Goal: Transaction & Acquisition: Purchase product/service

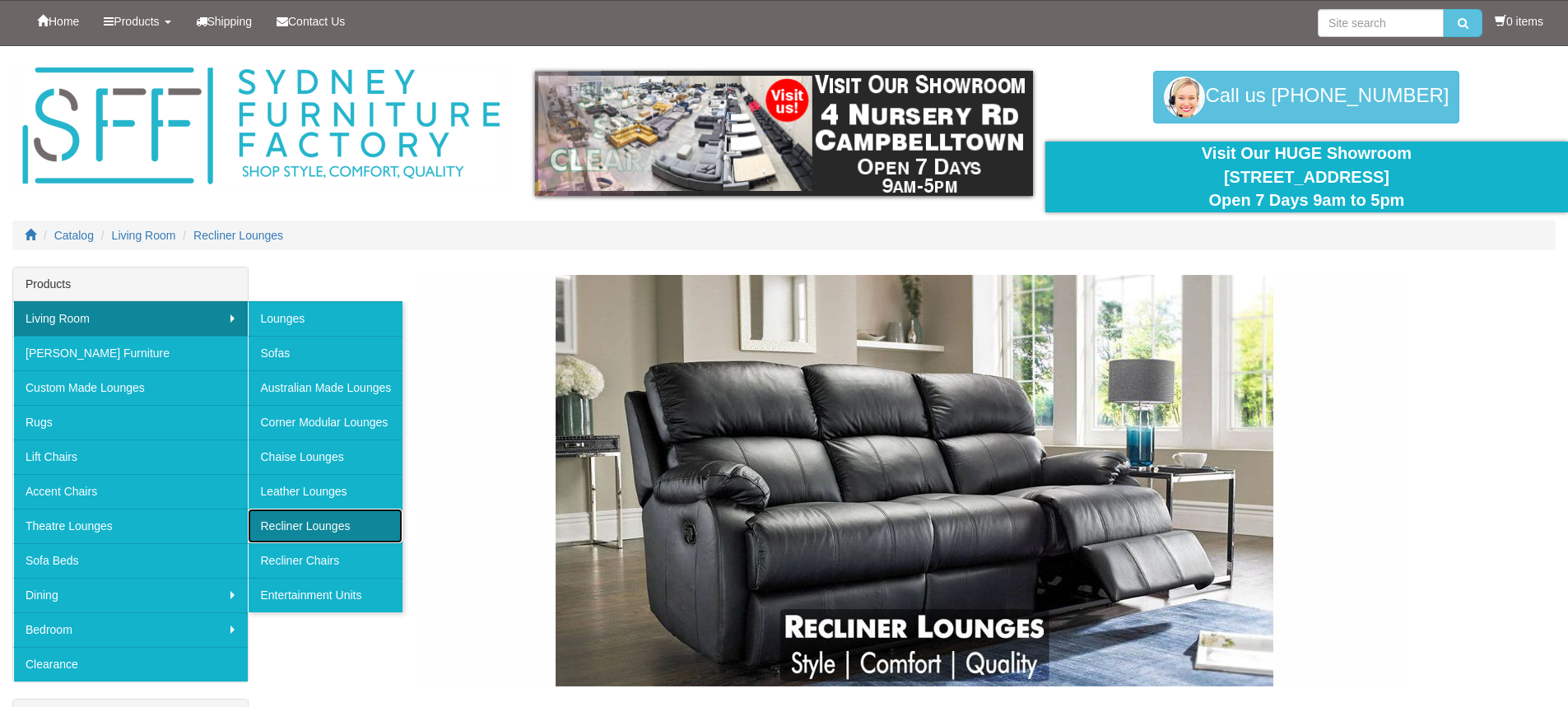
click at [333, 533] on link "Recliner Lounges" at bounding box center [324, 526] width 154 height 35
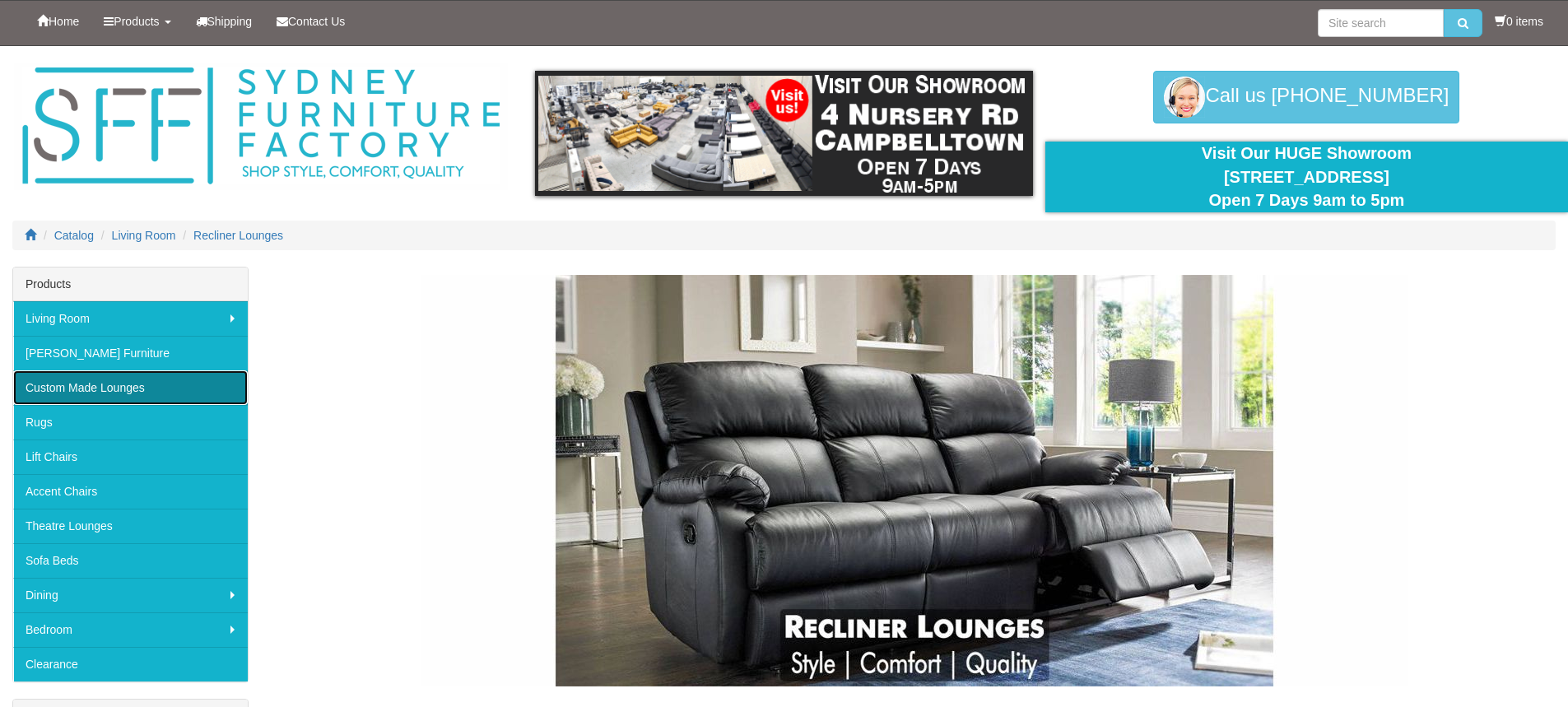
click at [148, 390] on link "Custom Made Lounges" at bounding box center [131, 388] width 235 height 35
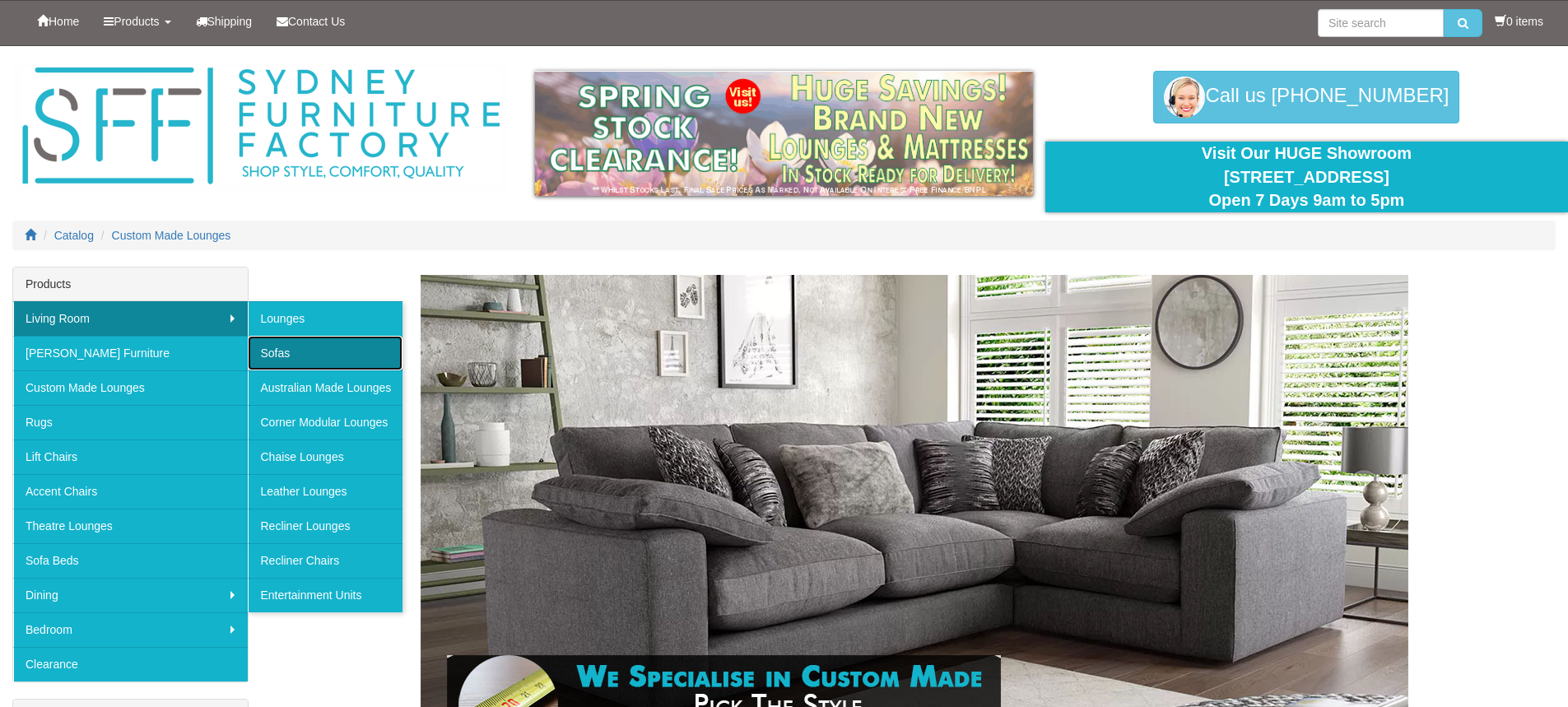
click at [276, 353] on link "Sofas" at bounding box center [324, 354] width 154 height 35
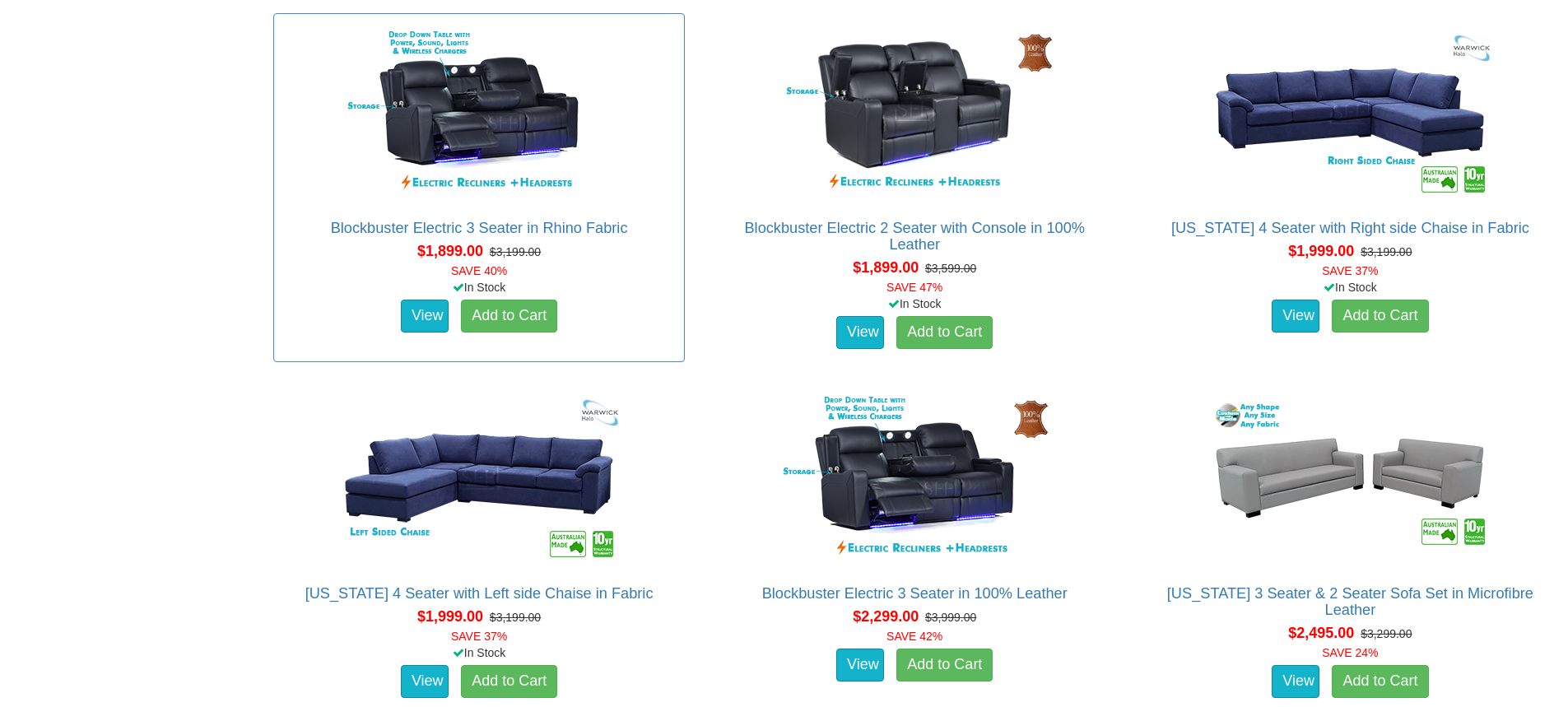
scroll to position [2752, 0]
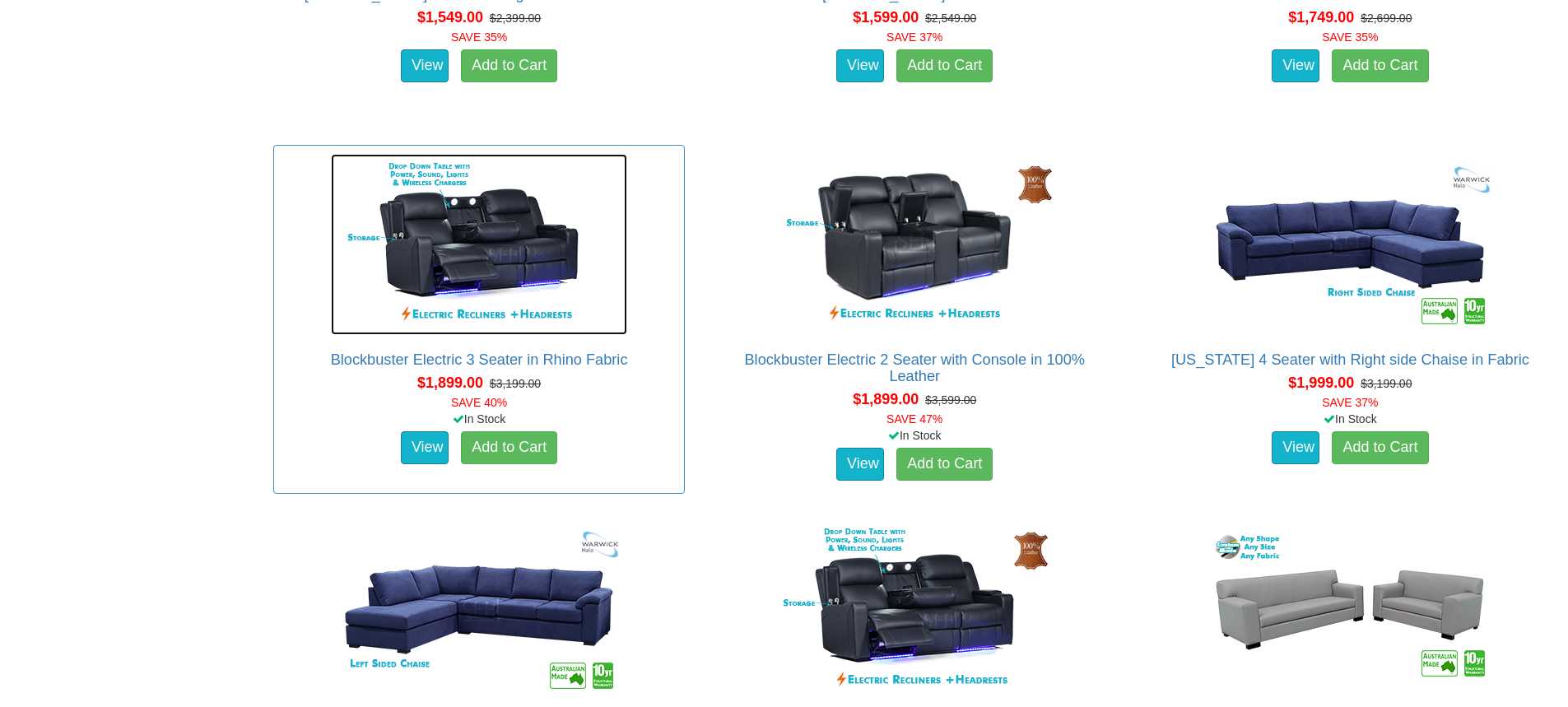
click at [520, 245] on img at bounding box center [479, 245] width 296 height 182
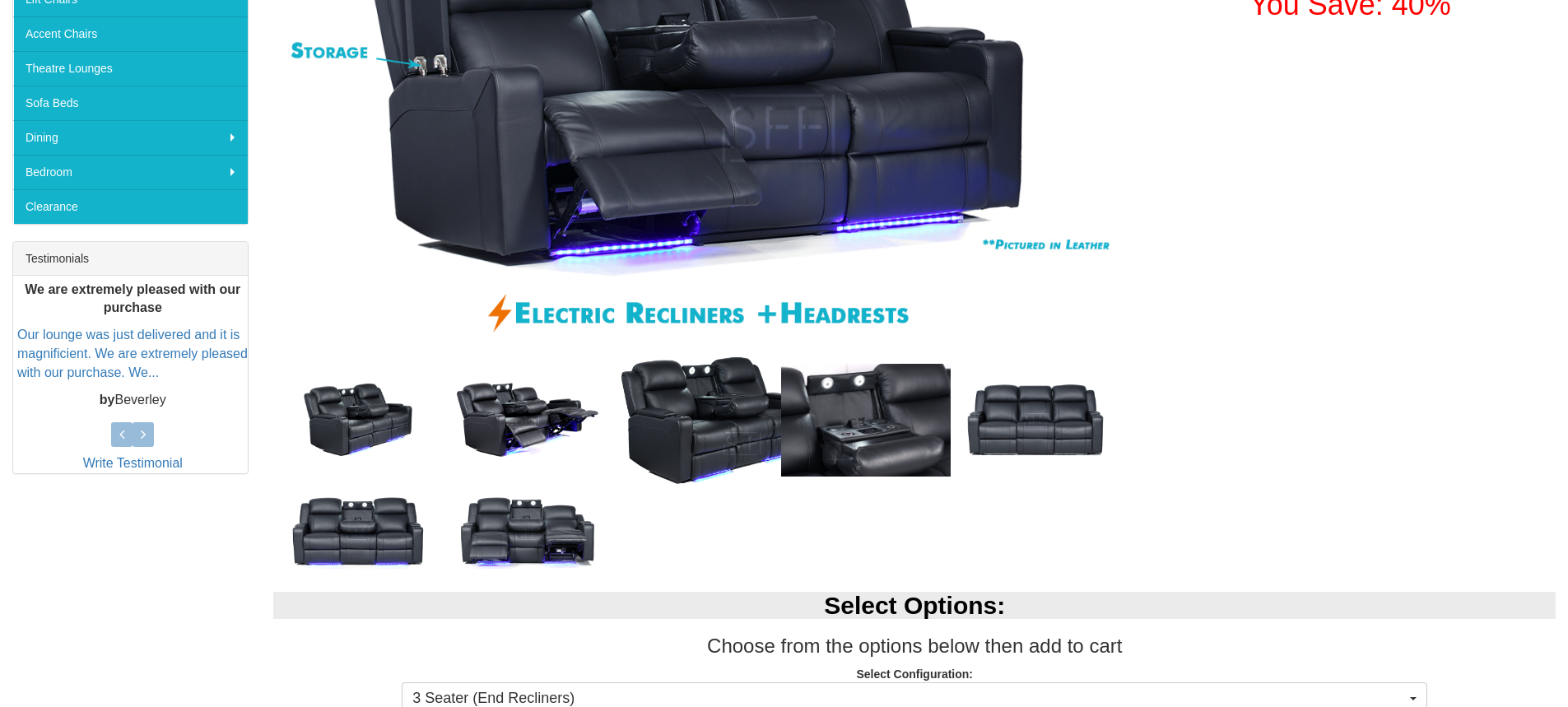
scroll to position [461, 0]
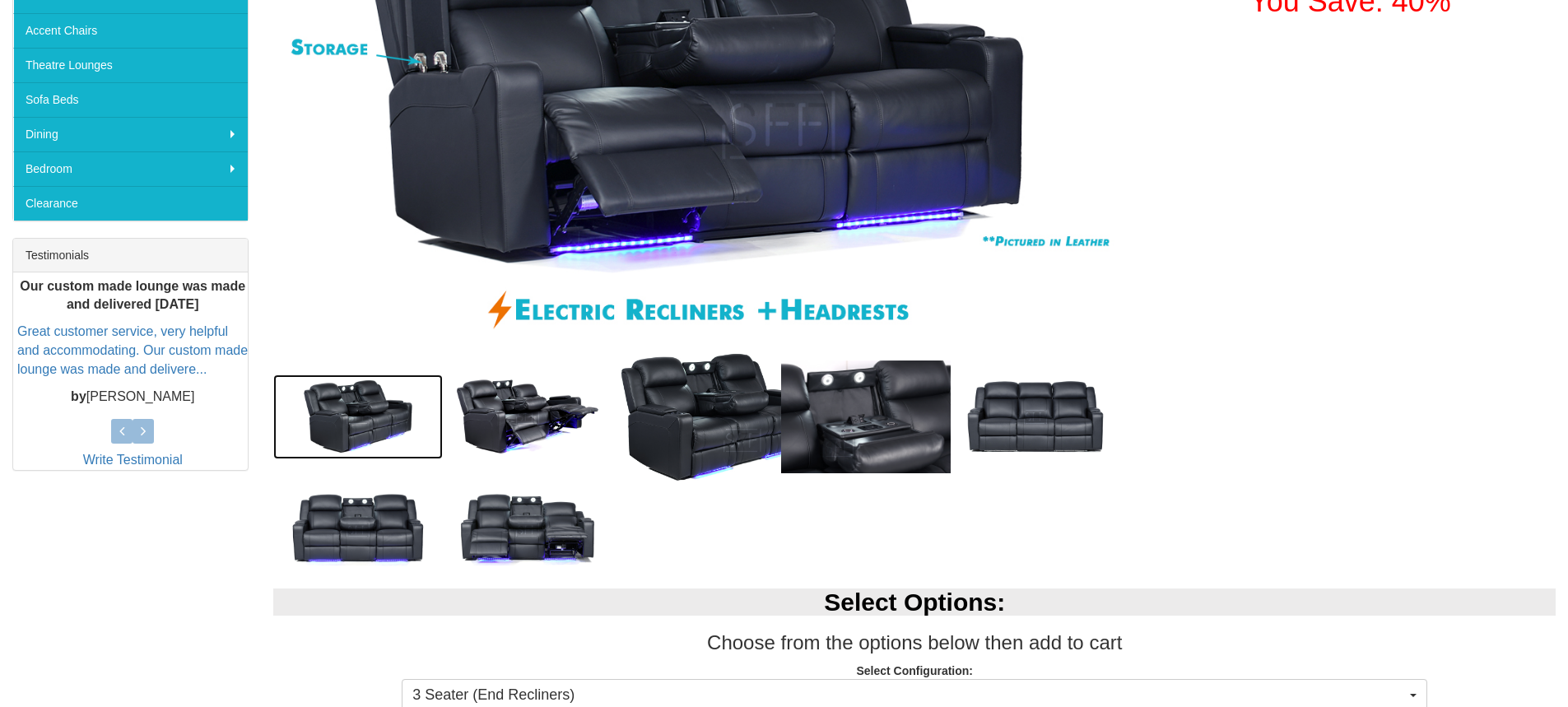
click at [362, 417] on img at bounding box center [358, 417] width 170 height 84
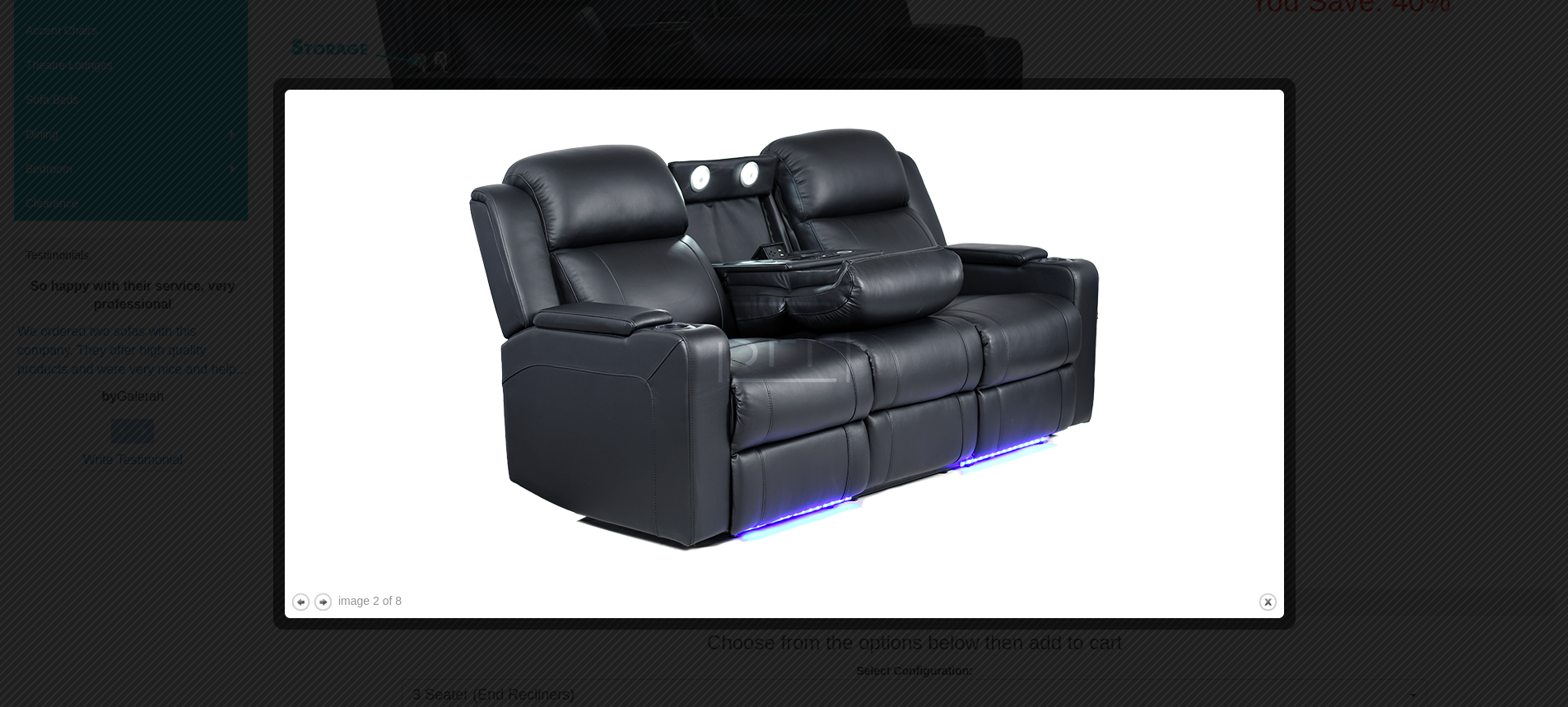
click at [872, 389] on img at bounding box center [784, 342] width 988 height 494
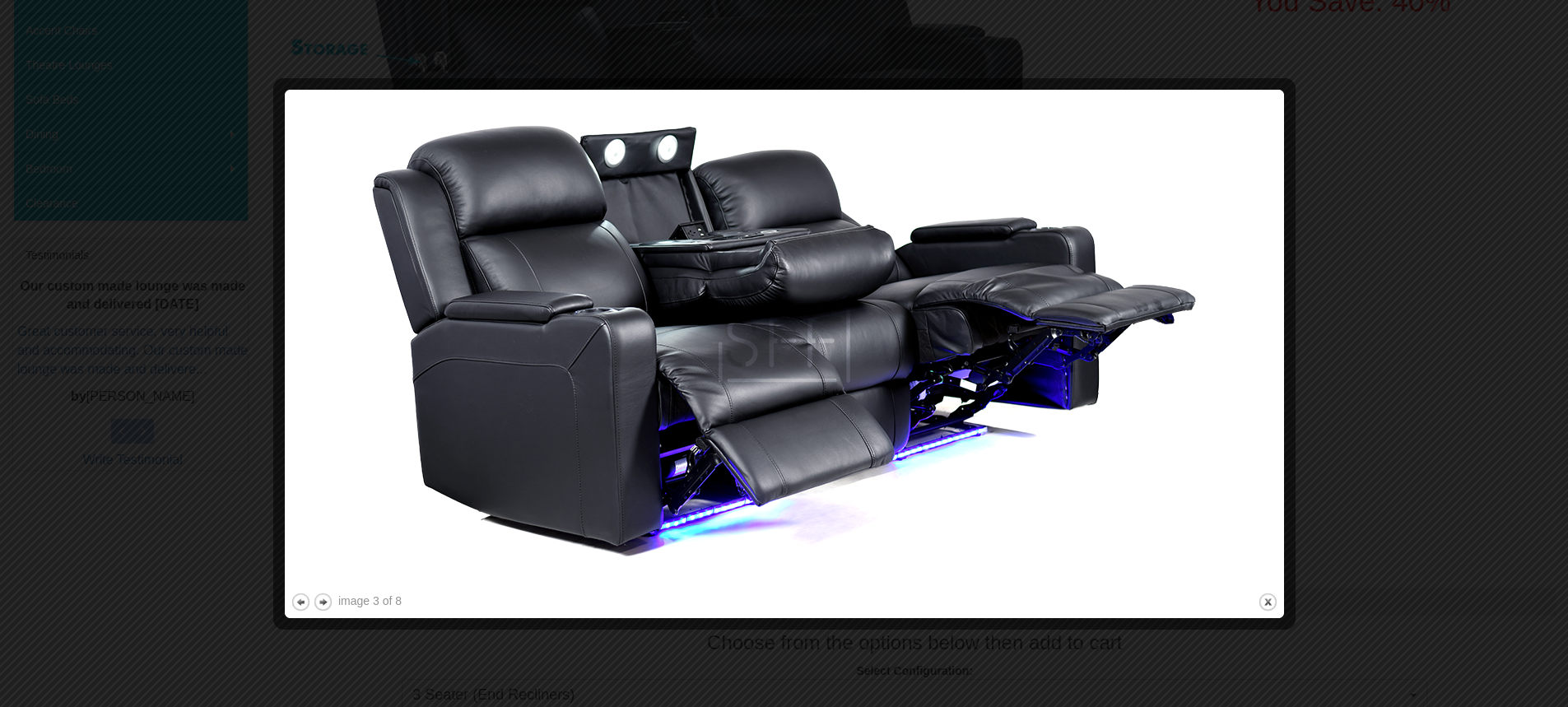
click at [1016, 377] on img at bounding box center [784, 342] width 988 height 494
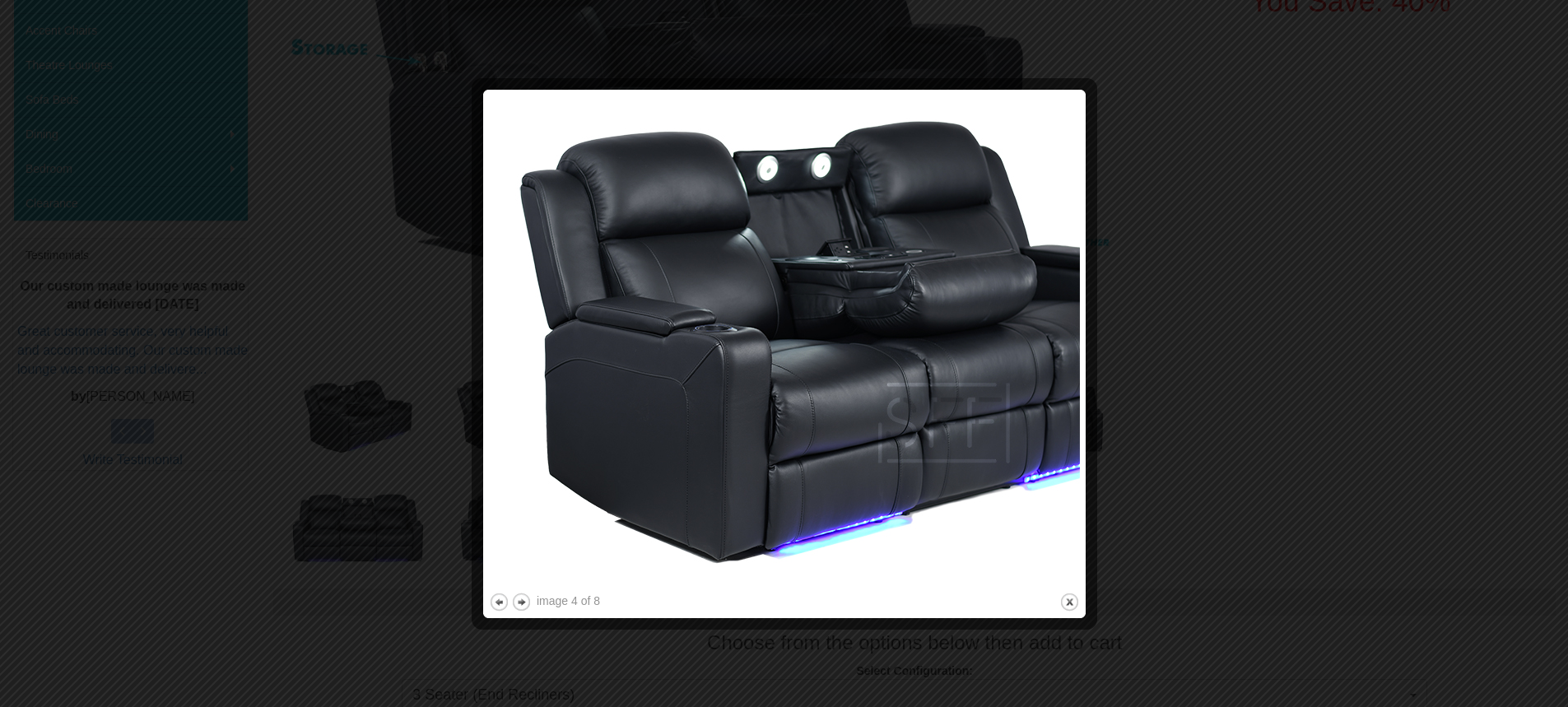
click at [1016, 377] on img at bounding box center [784, 342] width 591 height 494
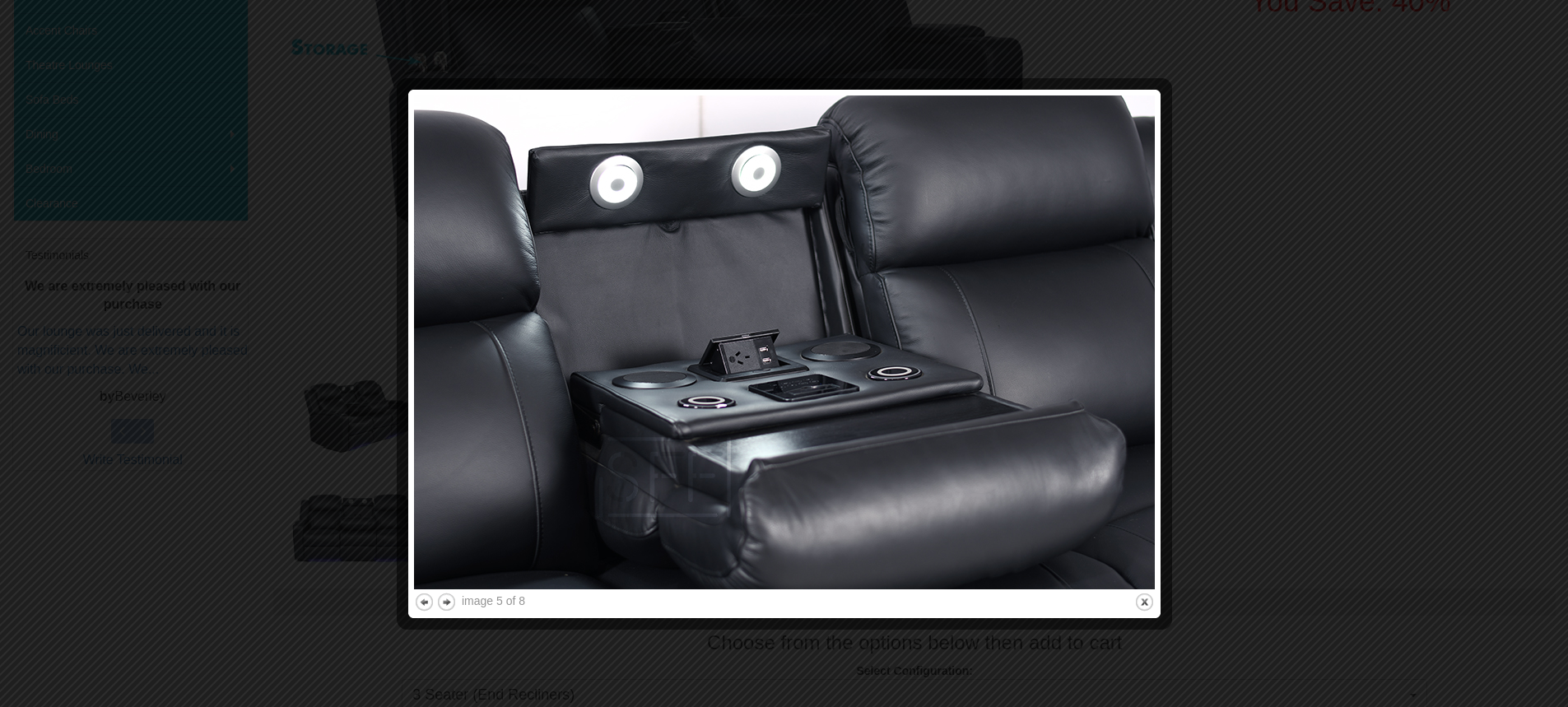
click at [701, 448] on img at bounding box center [784, 342] width 741 height 494
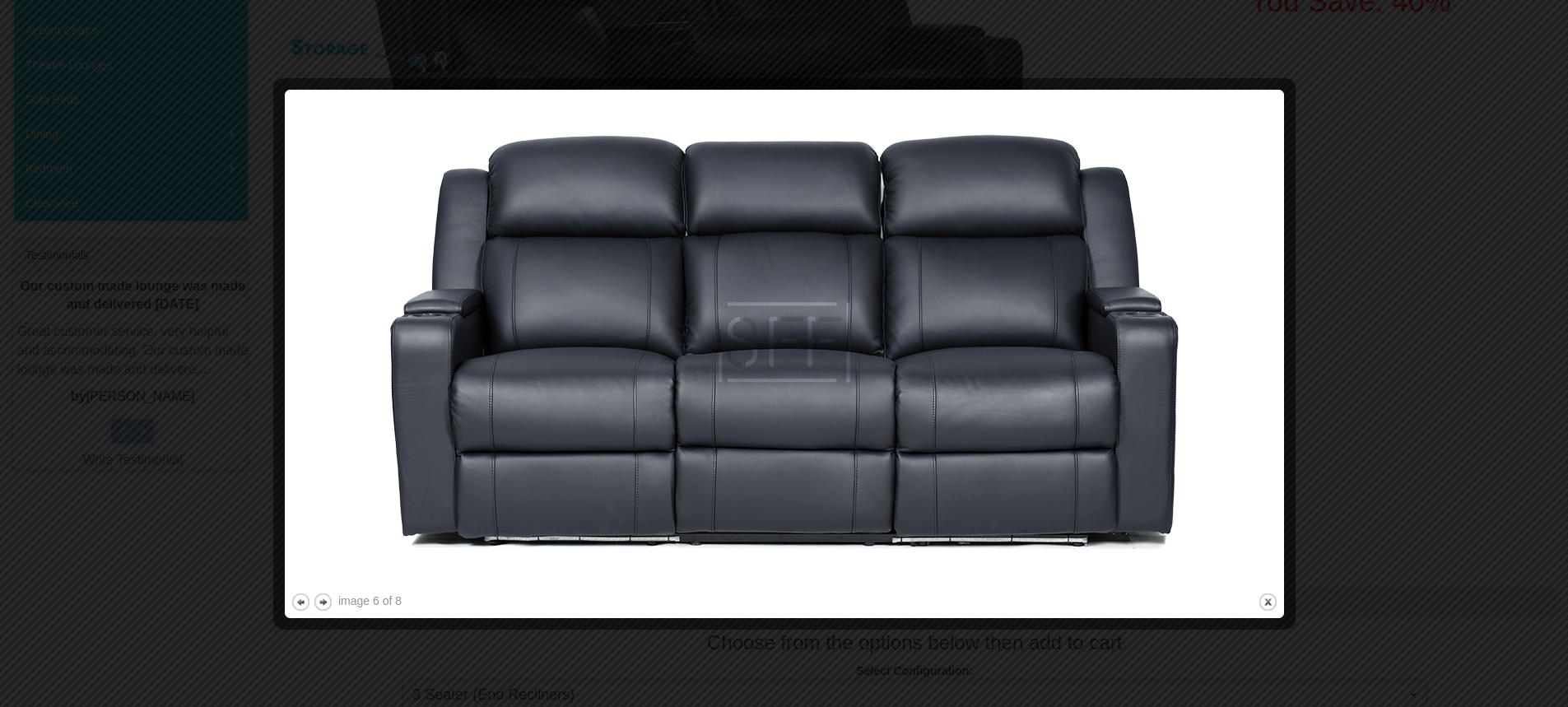
click at [788, 446] on img at bounding box center [784, 342] width 988 height 494
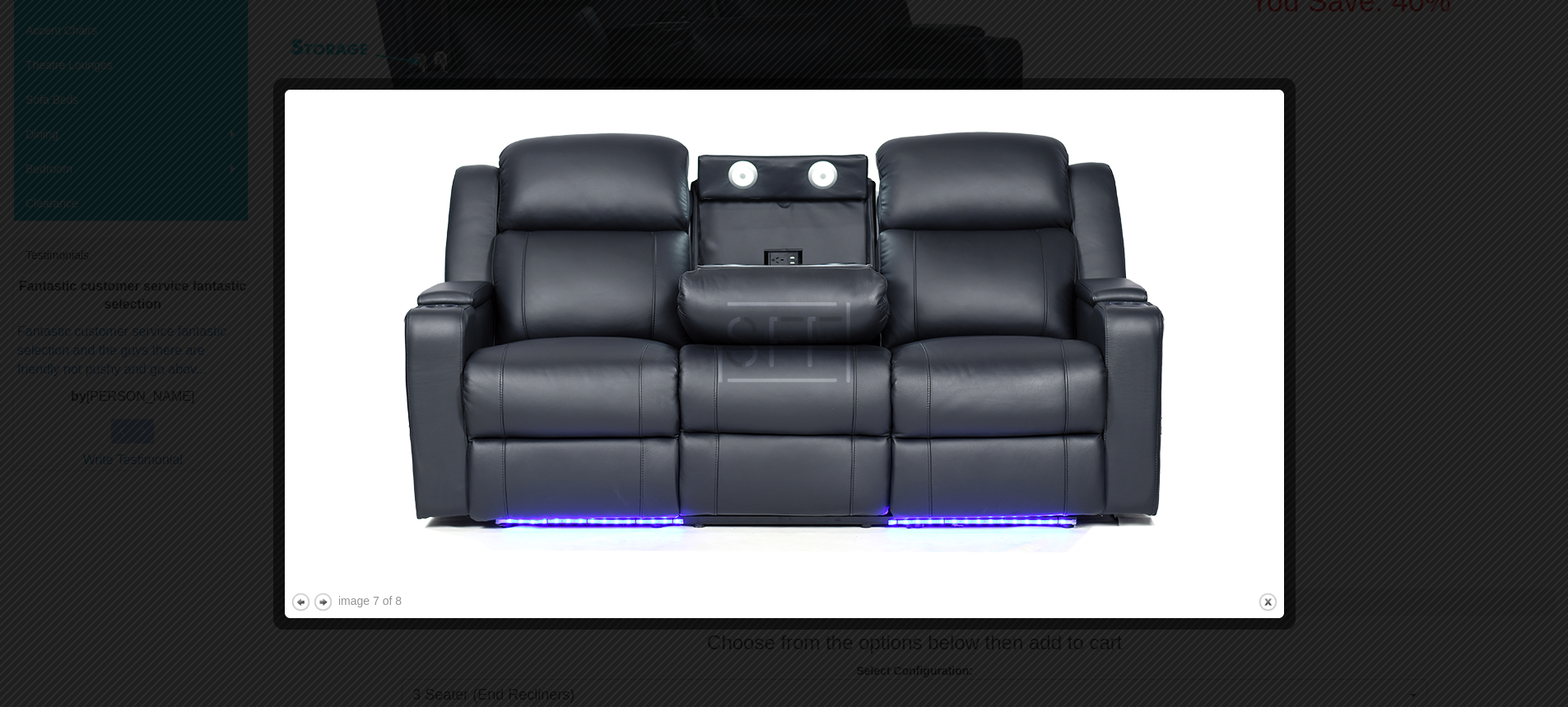
click at [788, 446] on img at bounding box center [784, 342] width 988 height 494
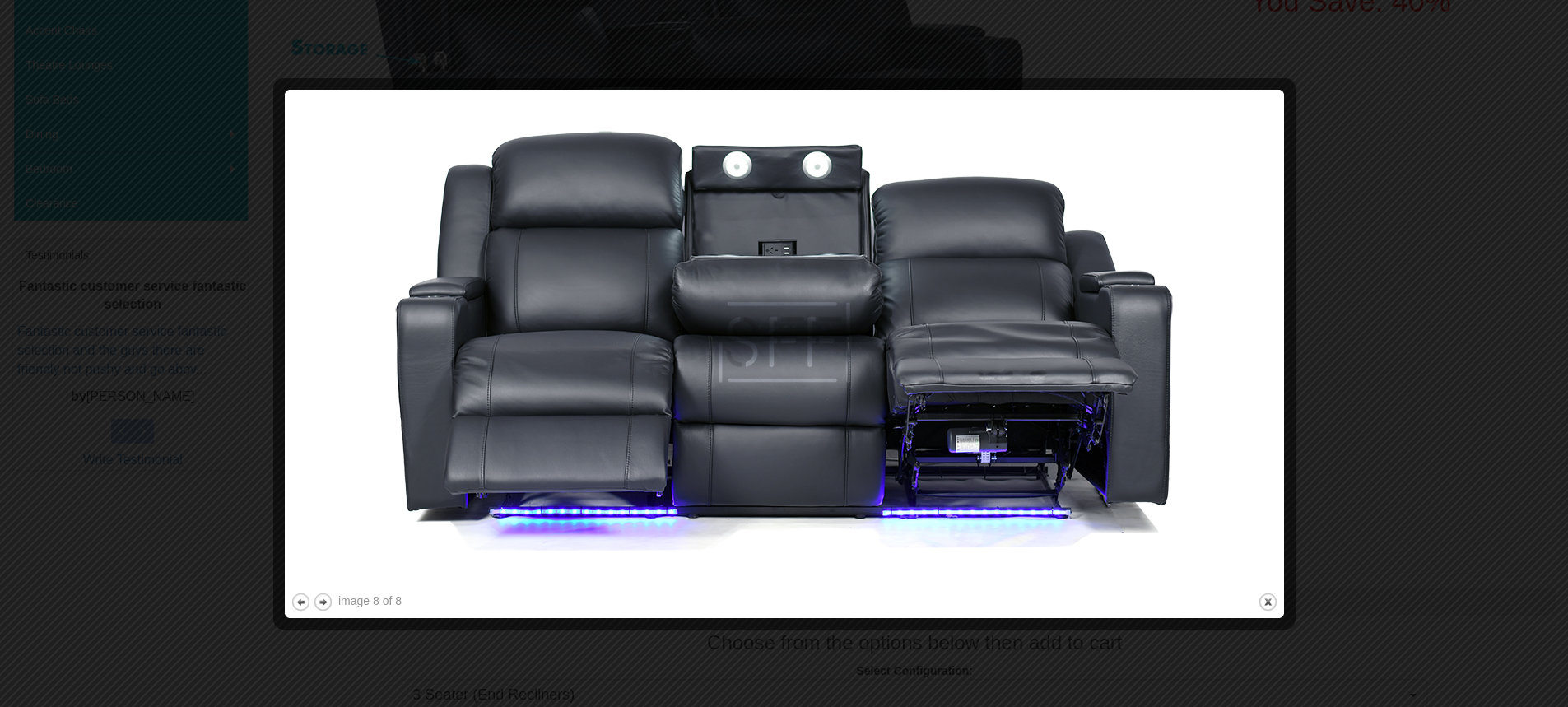
click at [788, 446] on img at bounding box center [784, 342] width 988 height 494
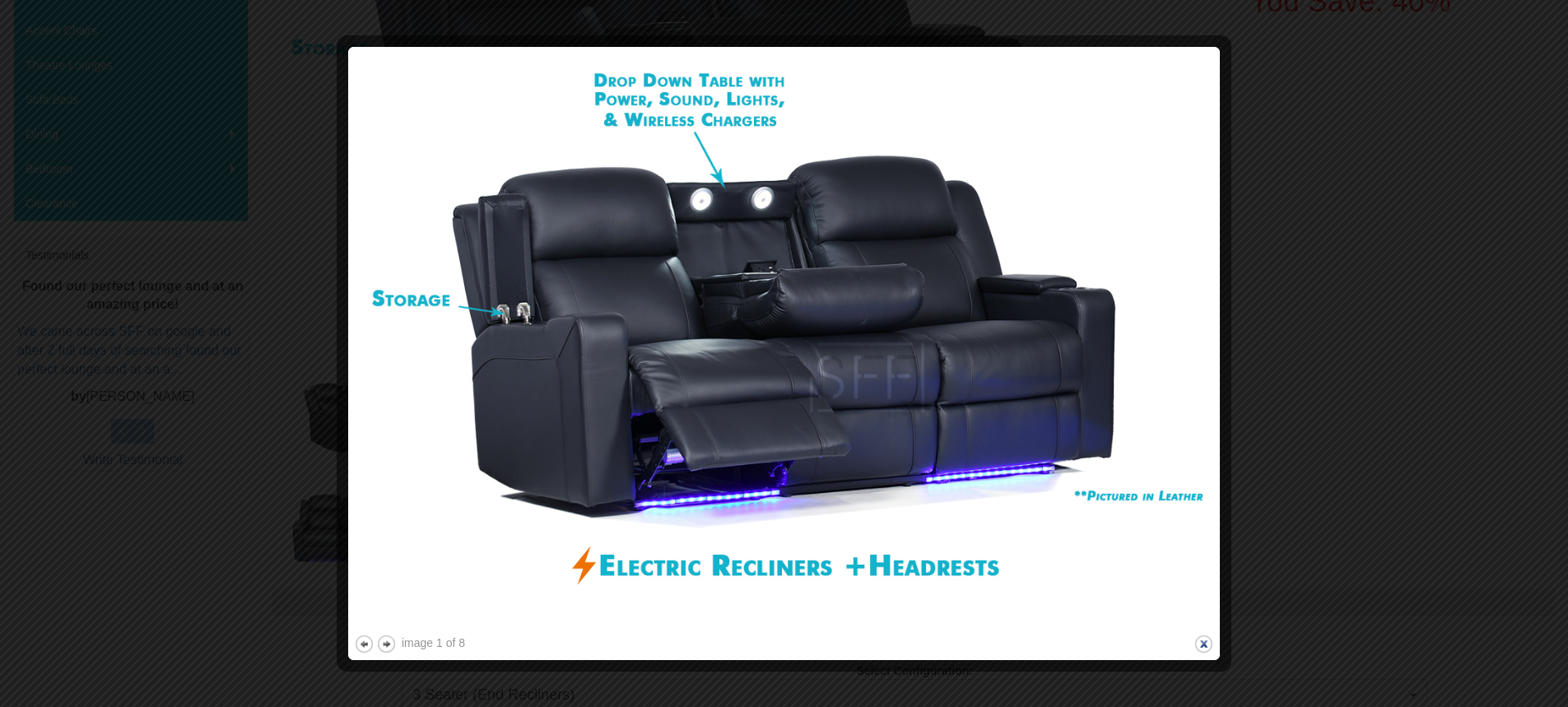
click at [1202, 643] on button "close" at bounding box center [1204, 644] width 20 height 20
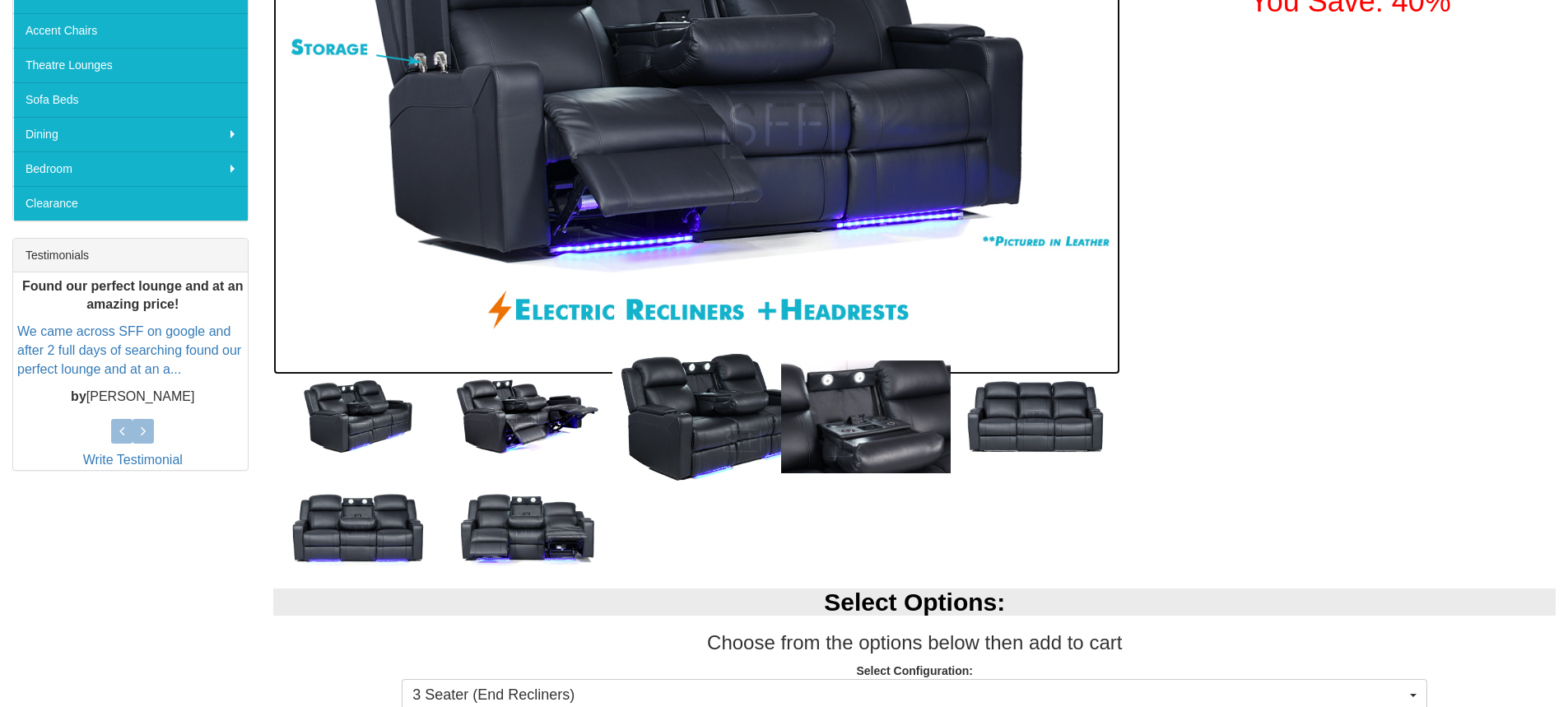
scroll to position [266, 0]
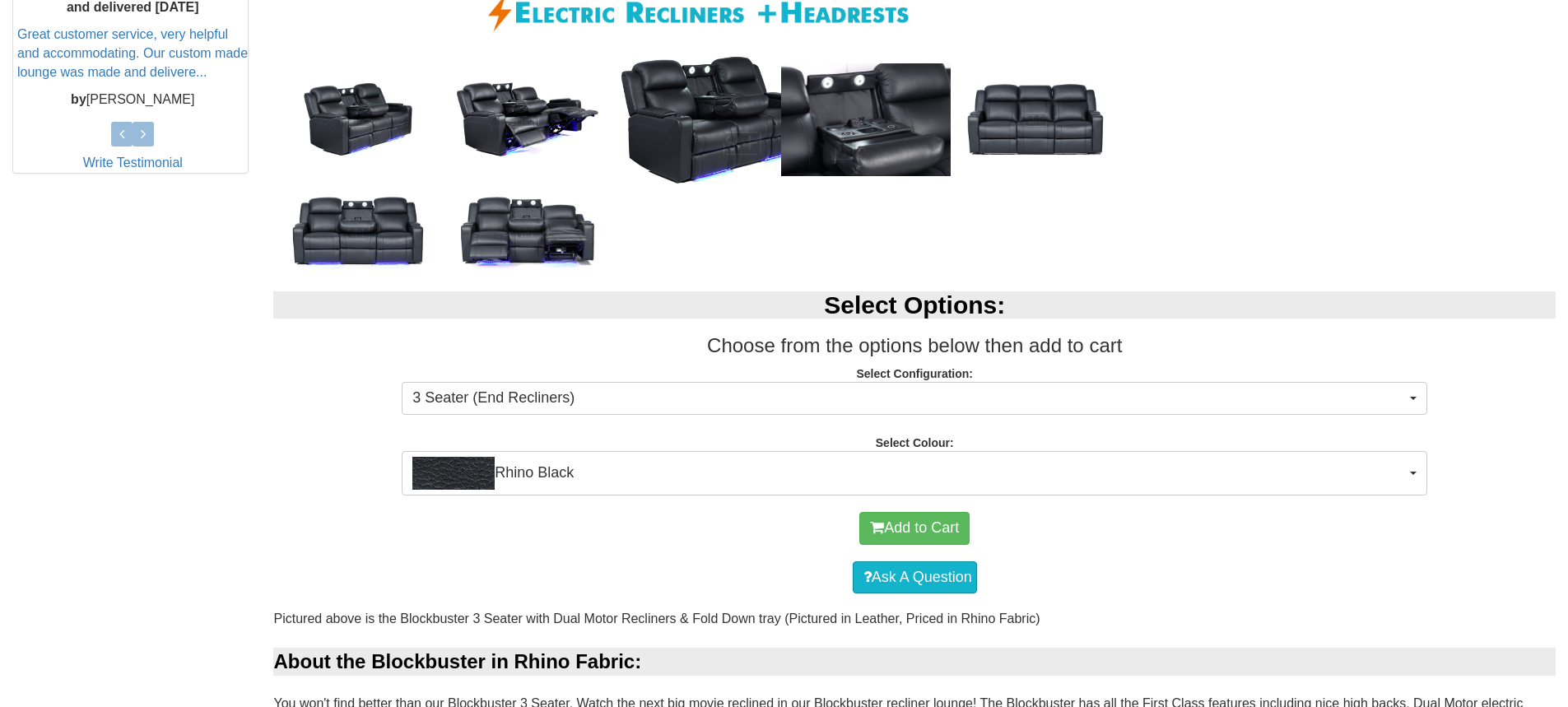
scroll to position [761, 0]
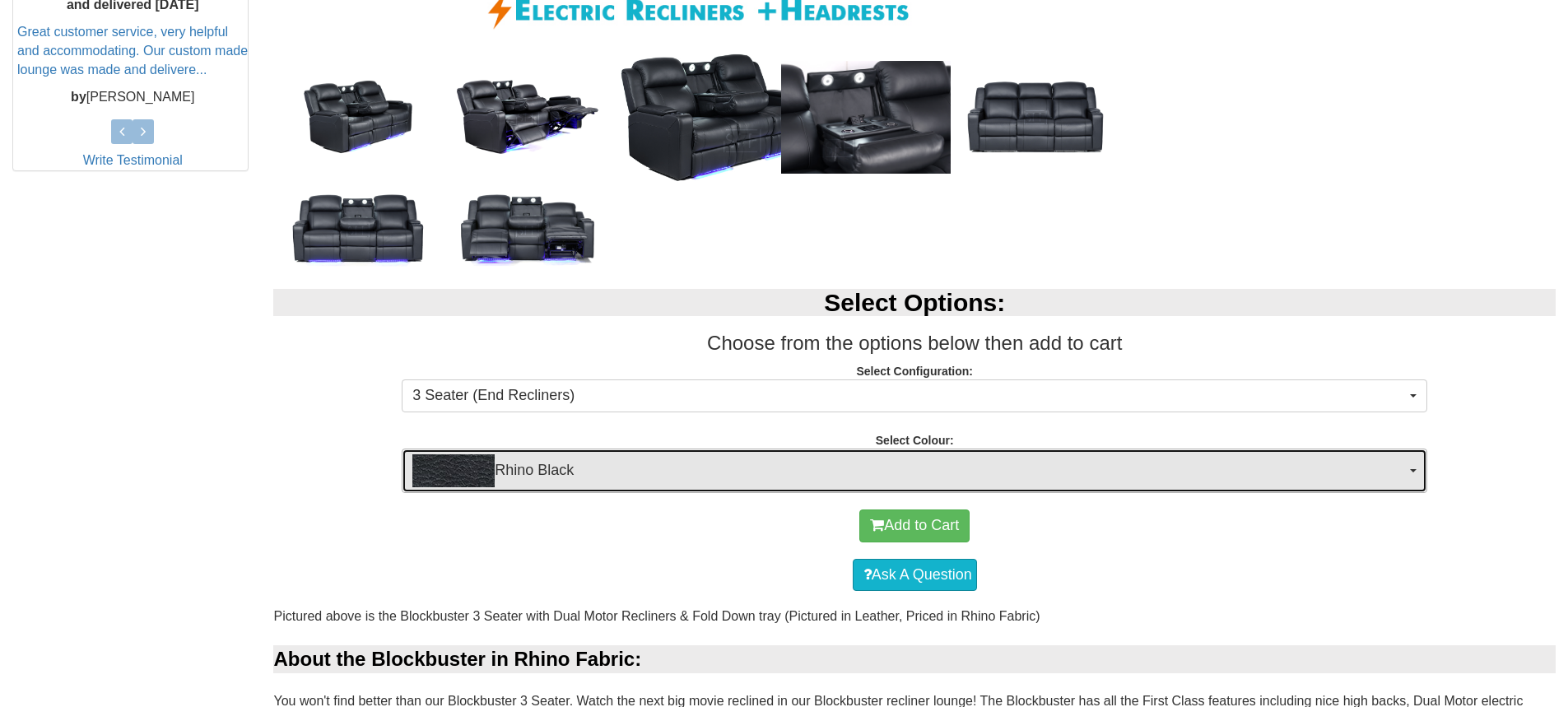
click at [1414, 471] on span "button" at bounding box center [1414, 470] width 7 height 3
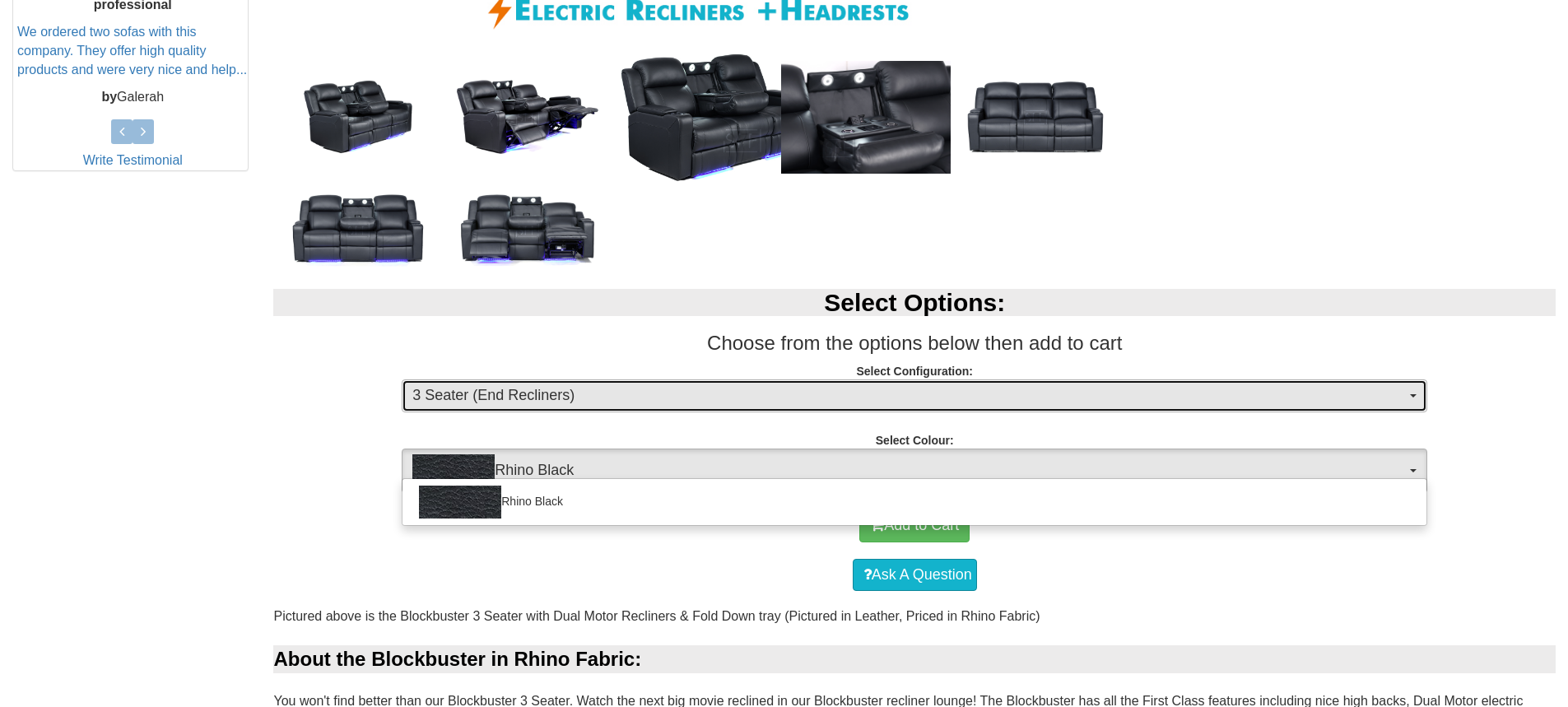
click at [1413, 398] on button "3 Seater (End Recliners)" at bounding box center [915, 396] width 1026 height 33
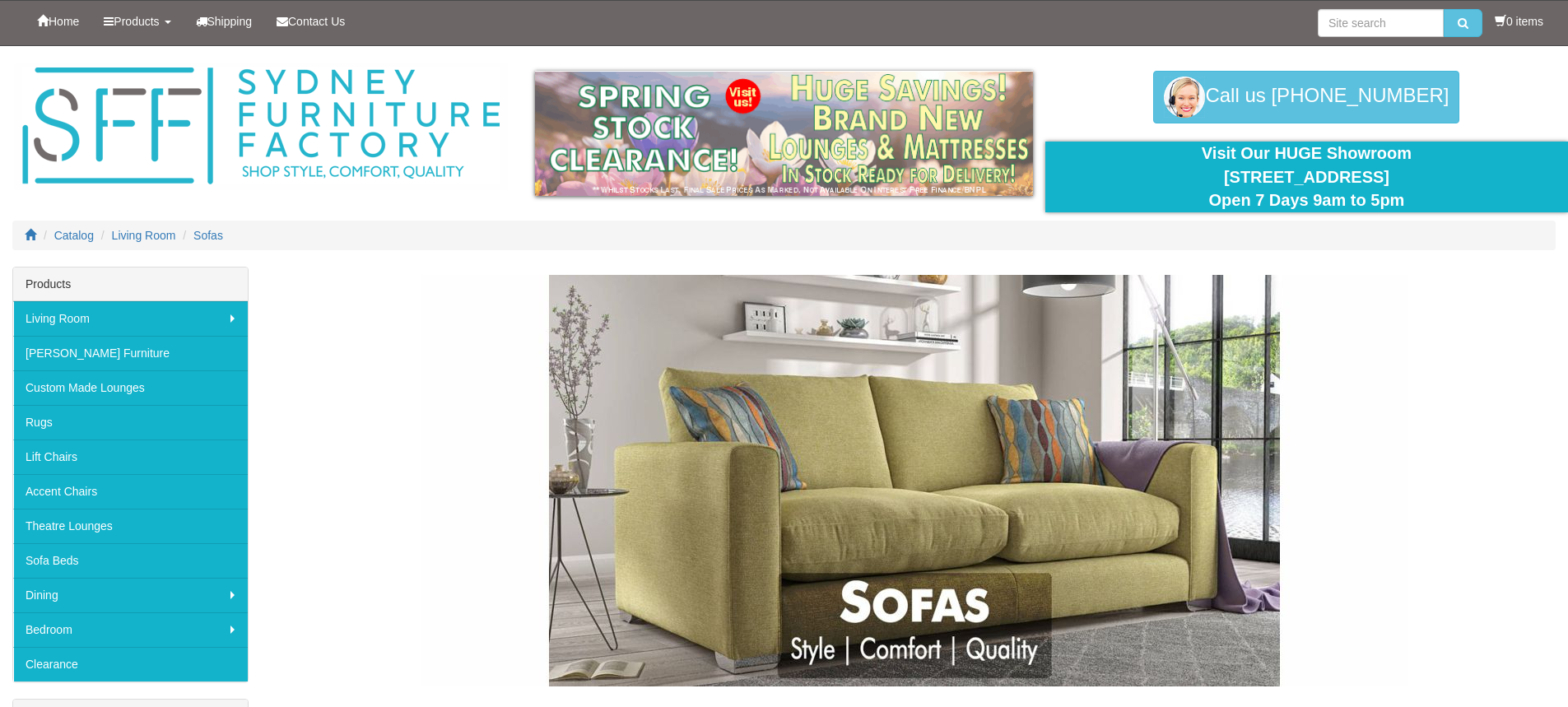
scroll to position [2751, 0]
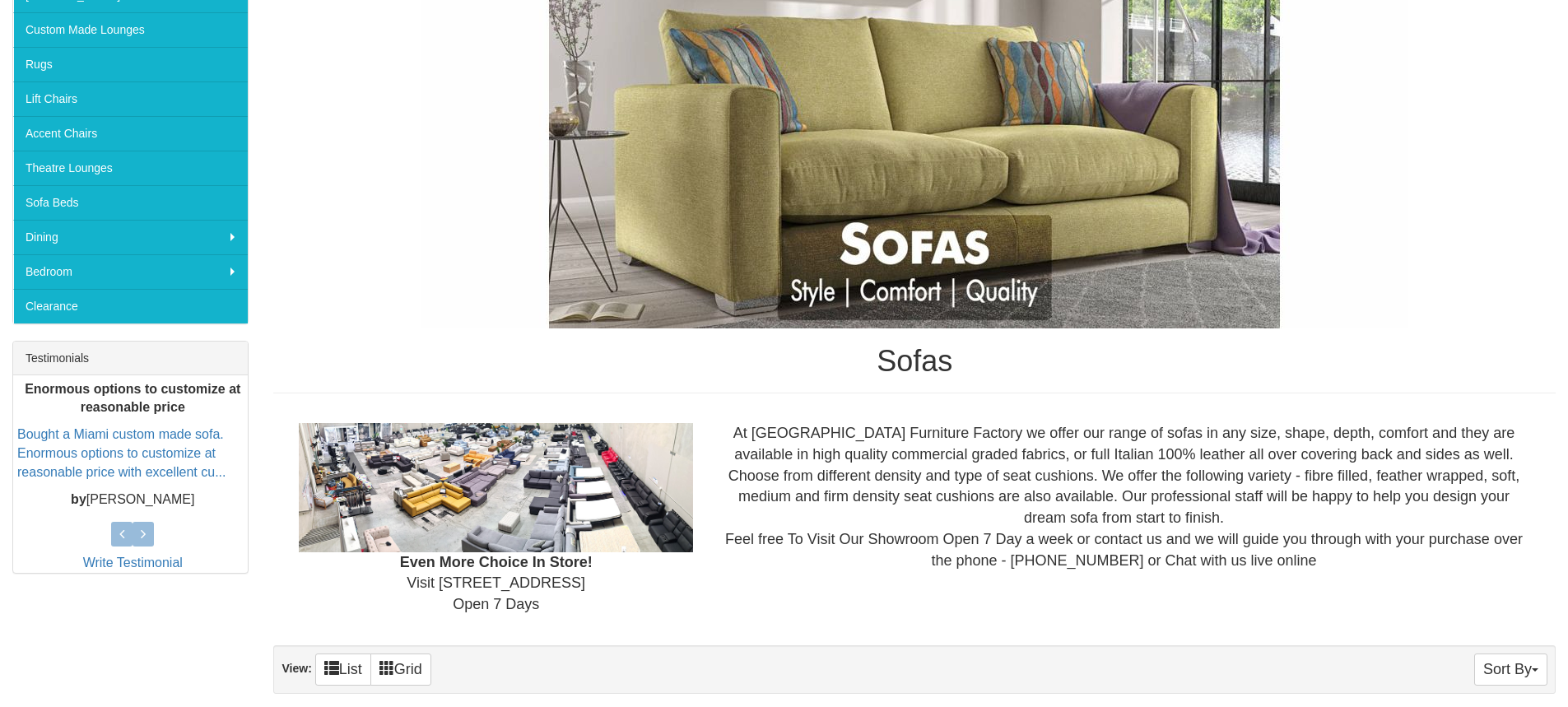
scroll to position [348, 0]
